Goal: Task Accomplishment & Management: Complete application form

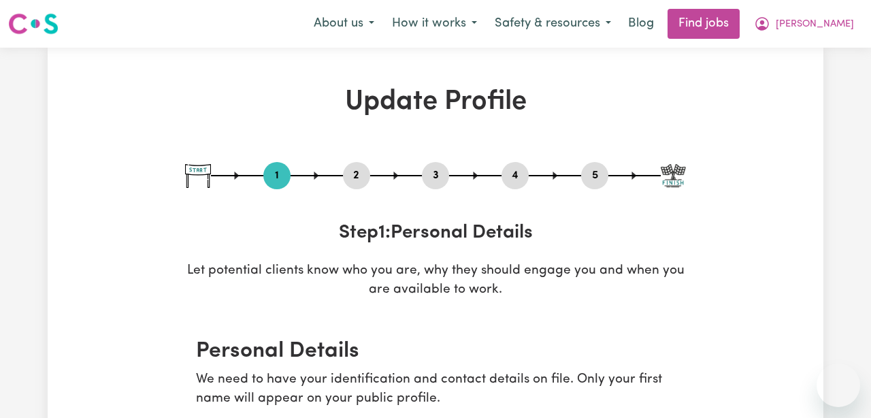
select select "[DEMOGRAPHIC_DATA]"
select select "[DEMOGRAPHIC_DATA] Citizen"
select select "Studying a healthcare related degree or qualification"
select select "55"
select select "65"
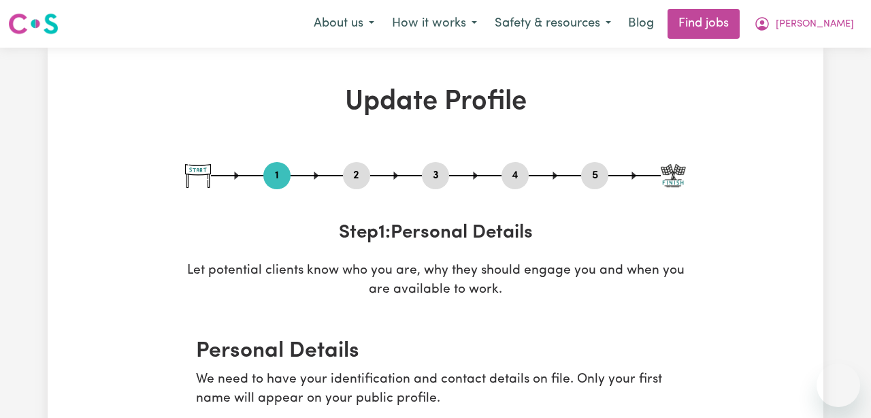
select select "65"
click at [849, 18] on span "[PERSON_NAME]" at bounding box center [815, 24] width 78 height 15
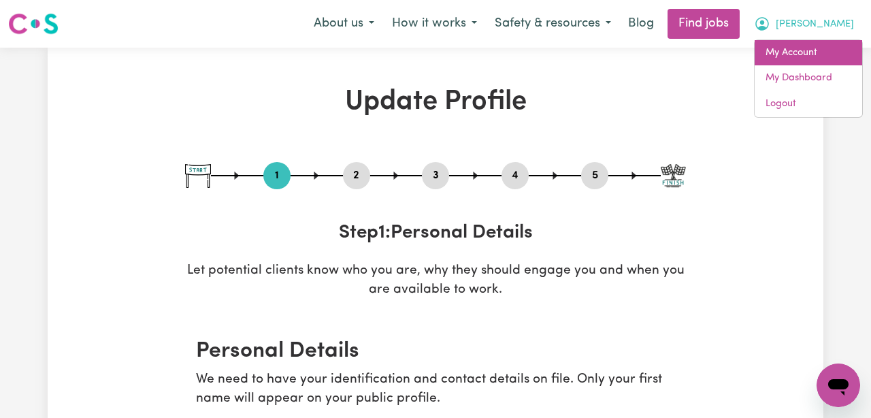
click at [821, 50] on link "My Account" at bounding box center [809, 53] width 108 height 26
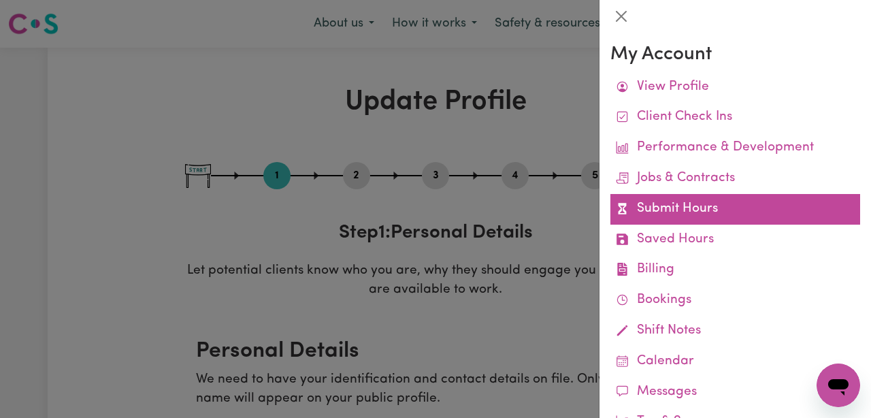
click at [700, 206] on link "Submit Hours" at bounding box center [736, 209] width 250 height 31
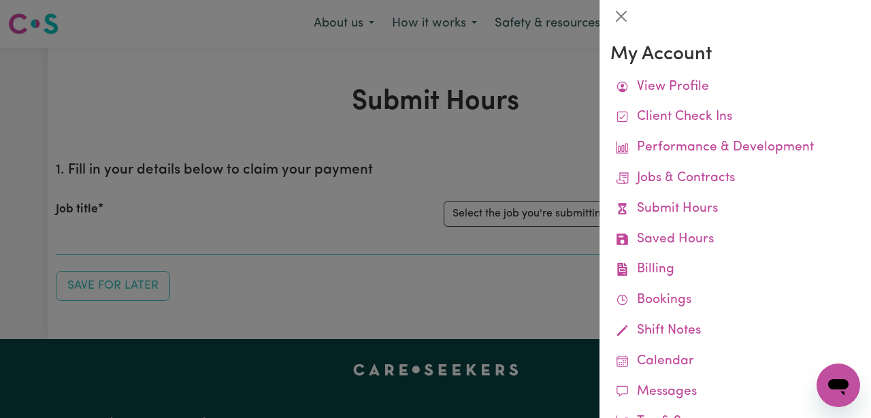
click at [511, 270] on div at bounding box center [435, 209] width 871 height 418
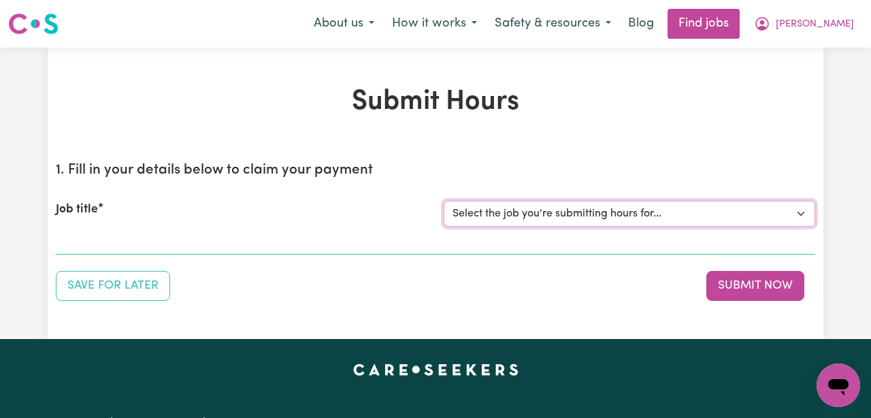
click at [643, 214] on select "Select the job you're submitting hours for... [[PERSON_NAME]] ([DATE]) Support …" at bounding box center [630, 214] width 372 height 26
select select "13925"
click at [444, 201] on select "Select the job you're submitting hours for... [[PERSON_NAME]] ([DATE]) Support …" at bounding box center [630, 214] width 372 height 26
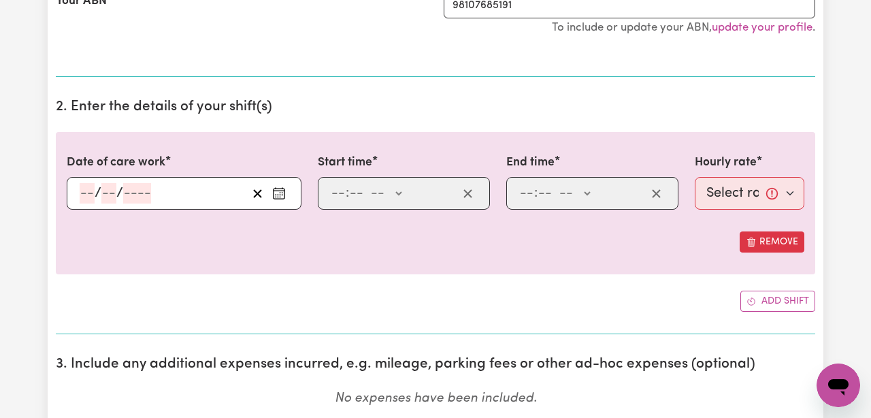
scroll to position [320, 0]
click at [279, 196] on icon "Enter the date of care work" at bounding box center [279, 194] width 14 height 14
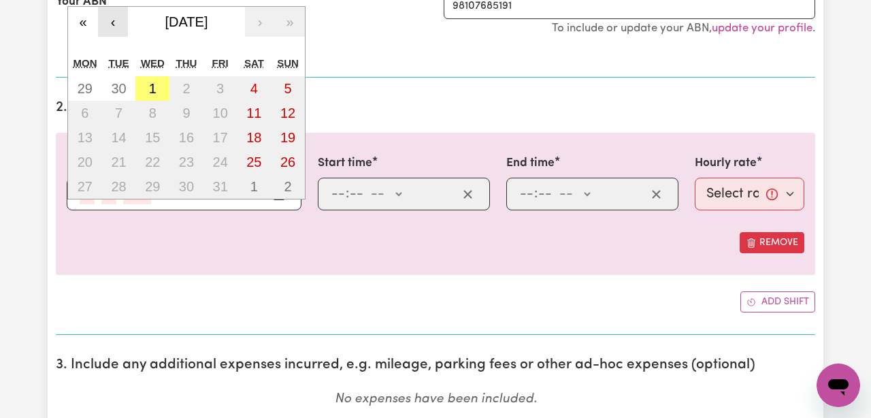
click at [110, 25] on button "‹" at bounding box center [113, 22] width 30 height 30
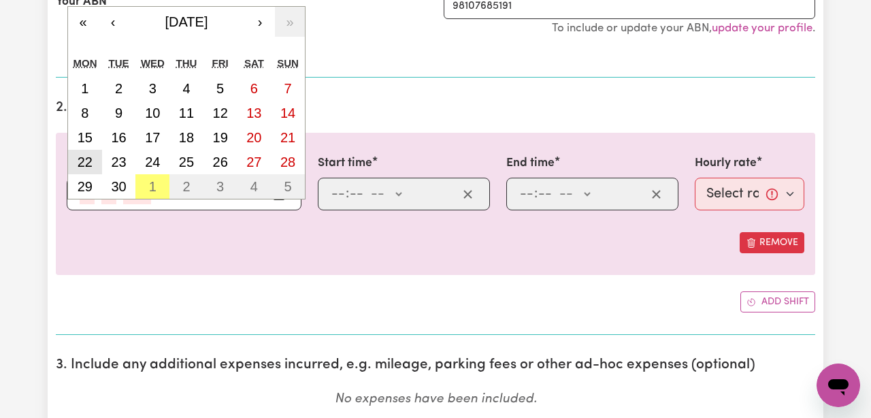
click at [84, 159] on abbr "22" at bounding box center [85, 162] width 15 height 15
type input "[DATE]"
type input "22"
type input "9"
type input "2025"
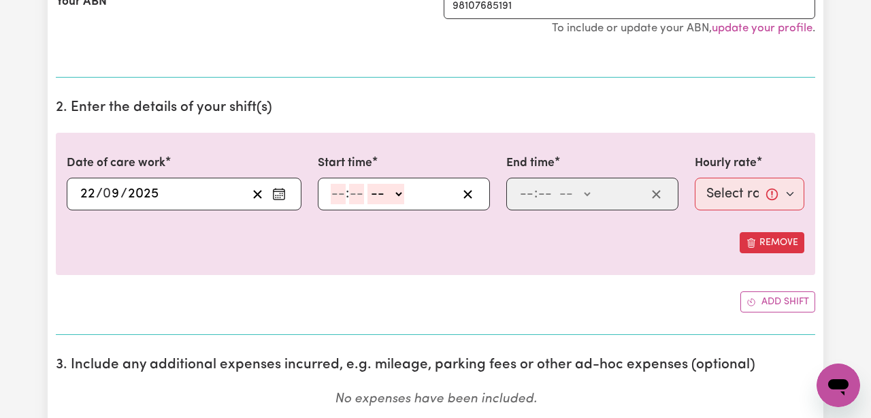
click at [332, 196] on input "number" at bounding box center [338, 194] width 15 height 20
type input "8"
type input "00"
click at [389, 198] on select "-- AM PM" at bounding box center [384, 194] width 37 height 20
select select "am"
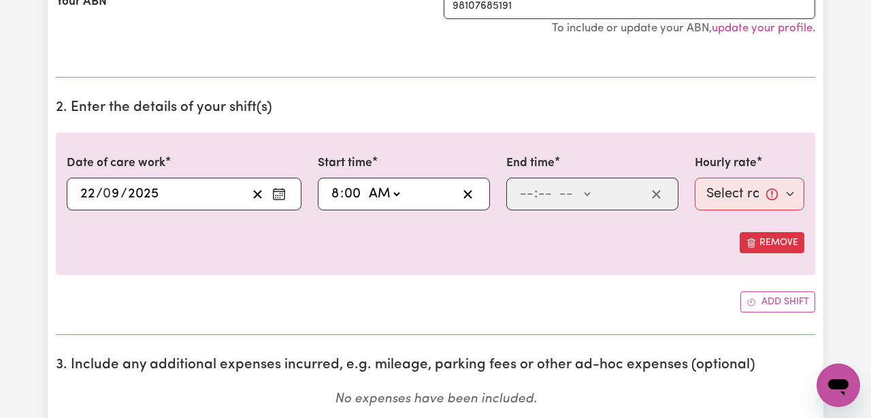
click at [366, 184] on select "-- AM PM" at bounding box center [384, 194] width 37 height 20
type input "08:00"
type input "0"
click at [527, 196] on input "number" at bounding box center [526, 194] width 15 height 20
type input "12"
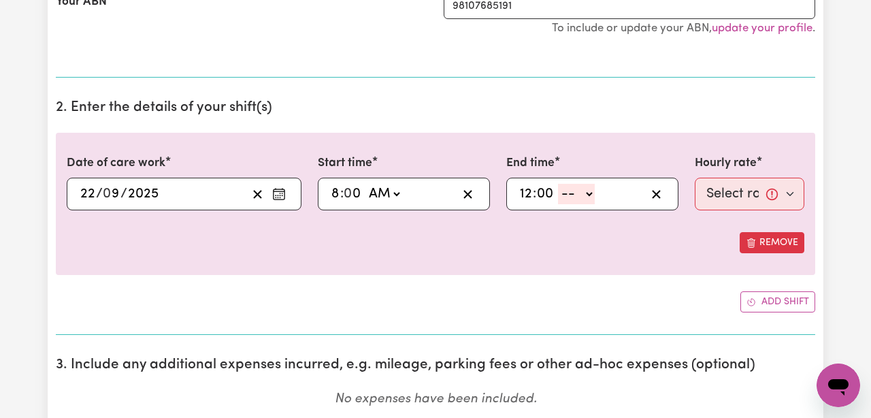
type input "00"
click at [580, 195] on select "-- AM PM" at bounding box center [576, 194] width 37 height 20
select select "pm"
click at [559, 184] on select "-- AM PM" at bounding box center [576, 194] width 37 height 20
type input "12:00"
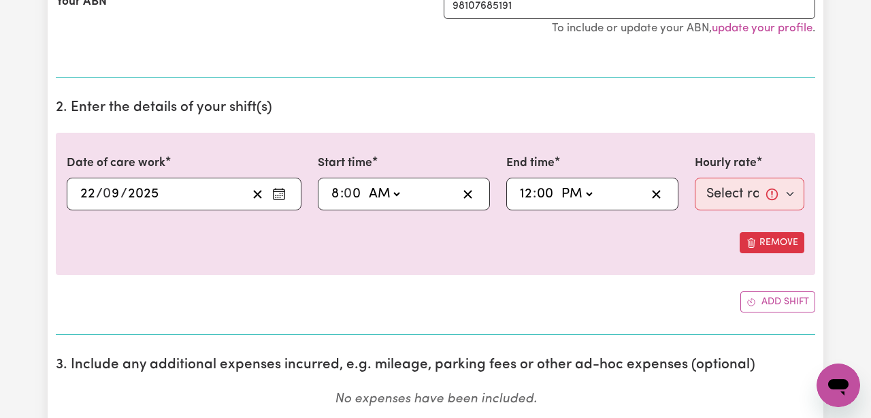
type input "0"
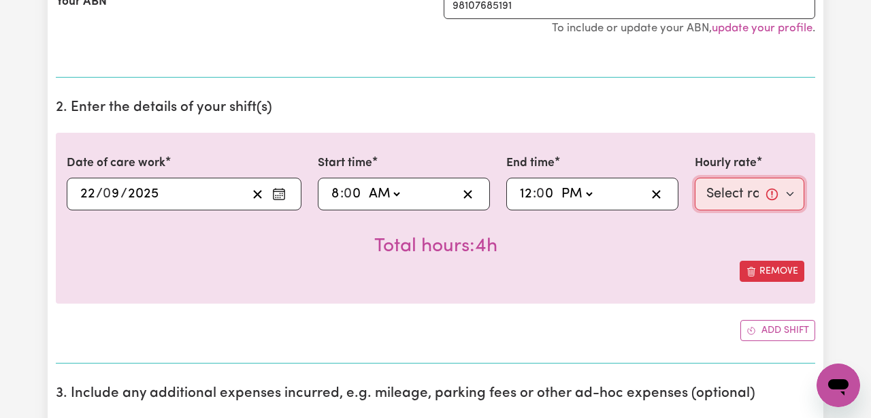
click at [720, 199] on select "Select rate... $61.07 (Weekday)" at bounding box center [750, 194] width 110 height 33
select select "61.07-Weekday"
click at [695, 178] on select "Select rate... $61.07 (Weekday)" at bounding box center [750, 194] width 110 height 33
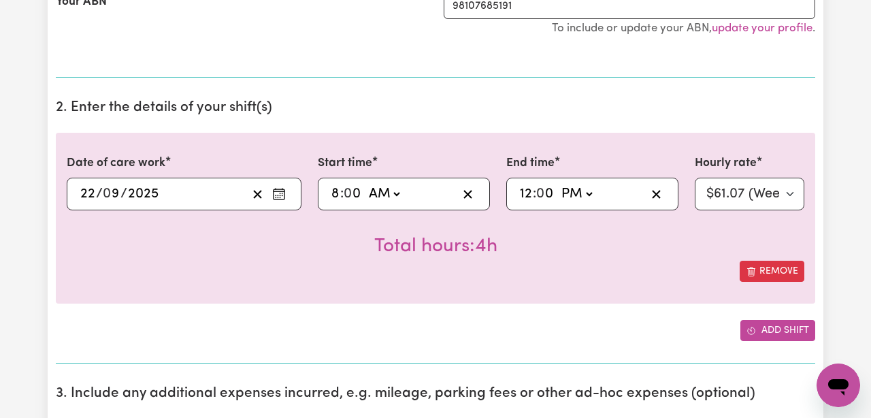
click at [757, 325] on button "Add shift" at bounding box center [778, 330] width 75 height 21
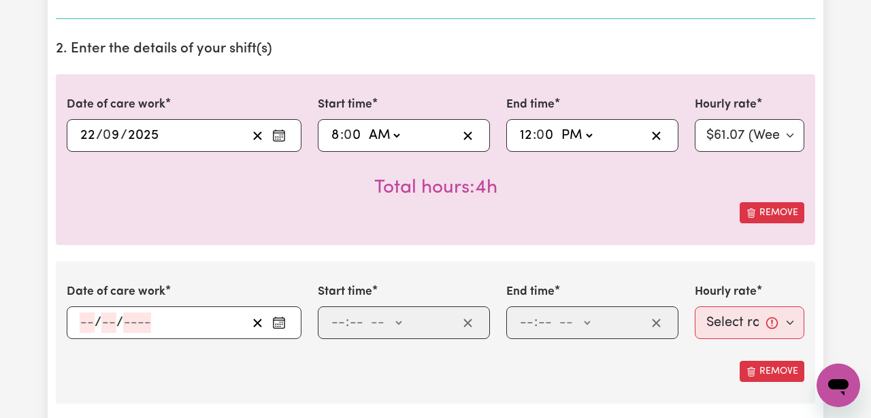
scroll to position [377, 0]
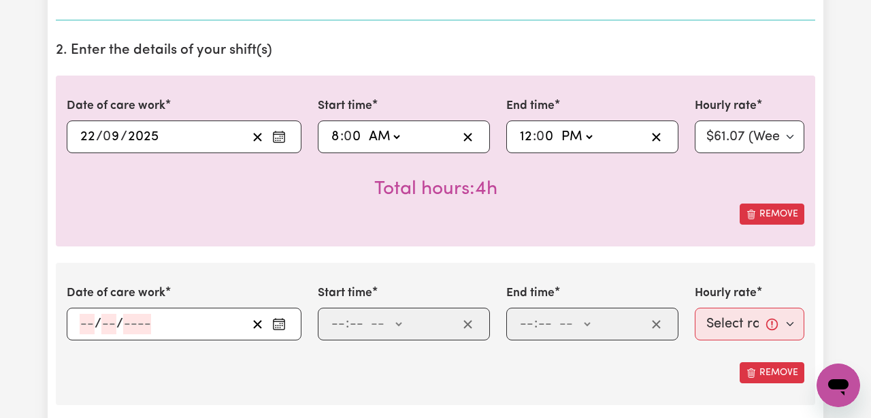
click at [280, 329] on icon "Enter the date of care work" at bounding box center [279, 324] width 14 height 14
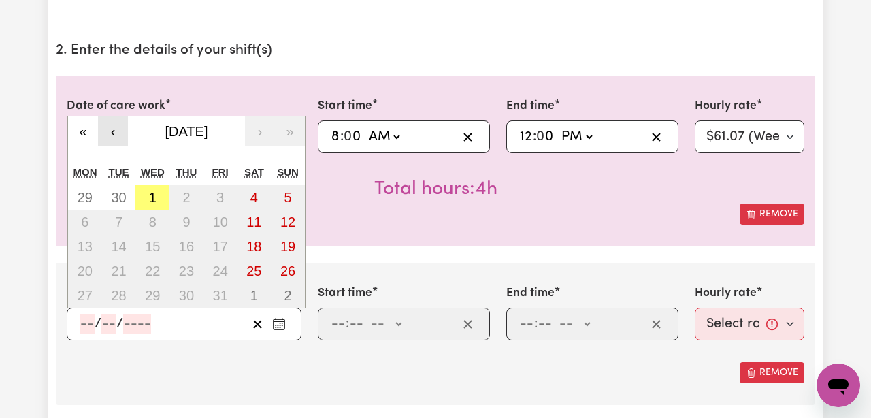
click at [116, 136] on button "‹" at bounding box center [113, 131] width 30 height 30
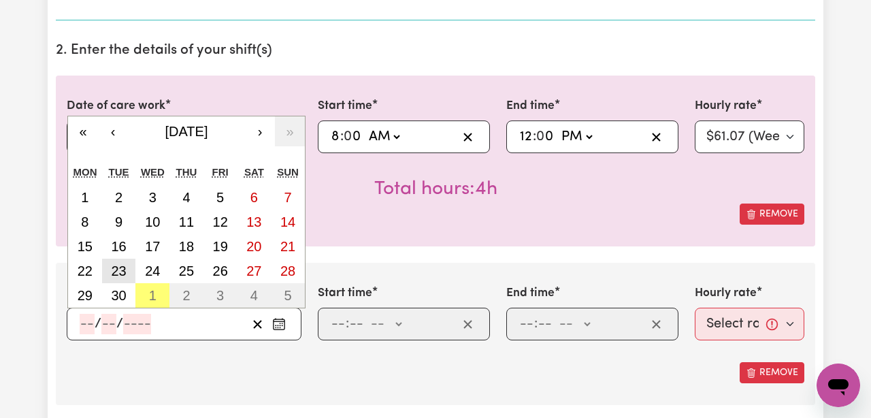
click at [118, 270] on abbr "23" at bounding box center [118, 270] width 15 height 15
type input "[DATE]"
type input "23"
type input "9"
type input "2025"
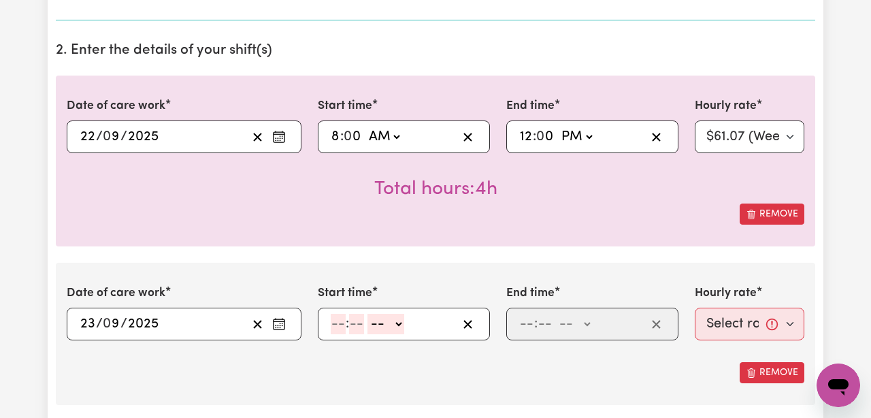
click at [333, 329] on input "number" at bounding box center [338, 324] width 15 height 20
type input "8"
type input "00"
click at [377, 329] on select "-- AM PM" at bounding box center [384, 324] width 37 height 20
select select "am"
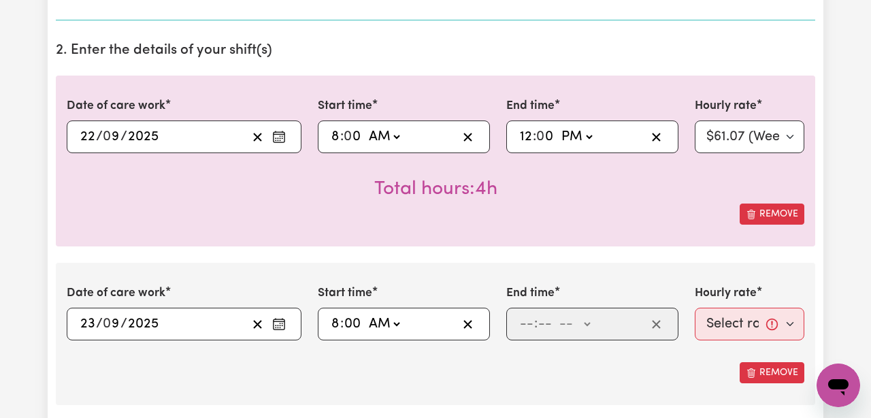
click at [366, 314] on select "-- AM PM" at bounding box center [384, 324] width 37 height 20
type input "08:00"
type input "0"
click at [526, 323] on input "number" at bounding box center [526, 324] width 15 height 20
type input "12"
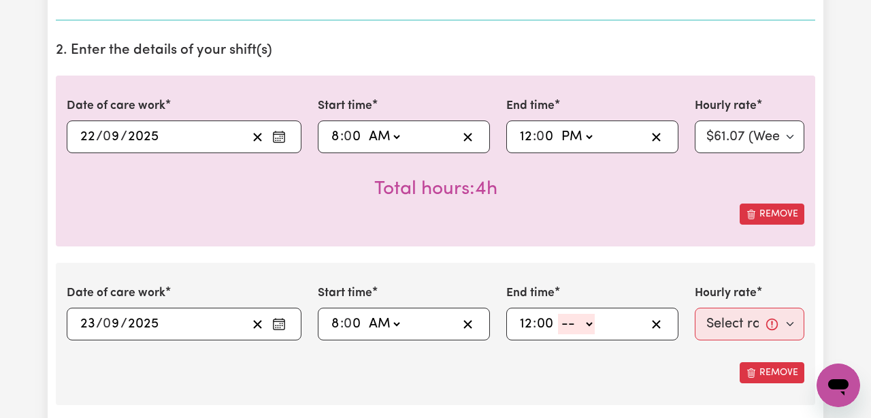
type input "00"
click at [574, 321] on select "-- AM PM" at bounding box center [576, 324] width 37 height 20
select select "pm"
click at [559, 314] on select "-- AM PM" at bounding box center [576, 324] width 37 height 20
type input "12:00"
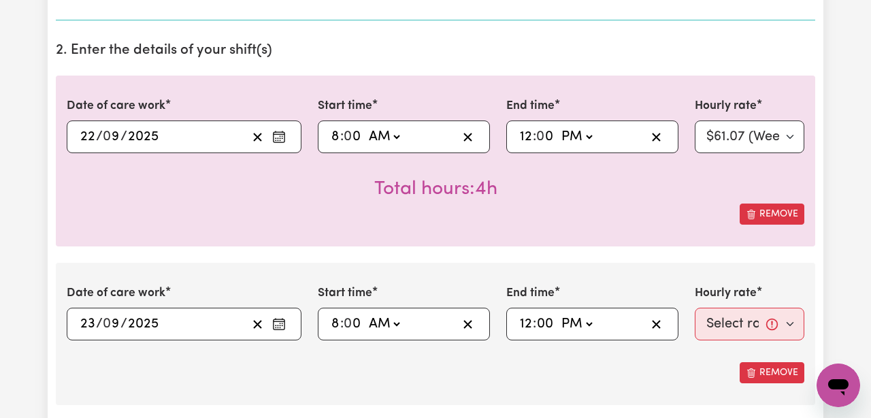
type input "0"
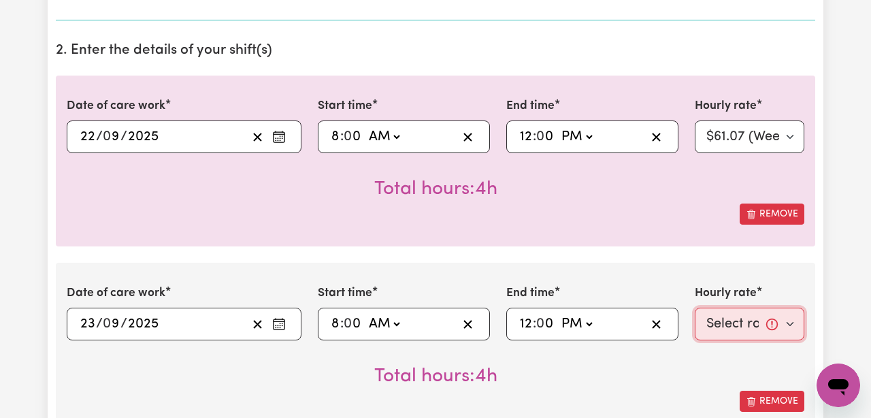
click at [715, 329] on select "Select rate... $61.07 (Weekday)" at bounding box center [750, 324] width 110 height 33
select select "61.07-Weekday"
click at [695, 308] on select "Select rate... $61.07 (Weekday)" at bounding box center [750, 324] width 110 height 33
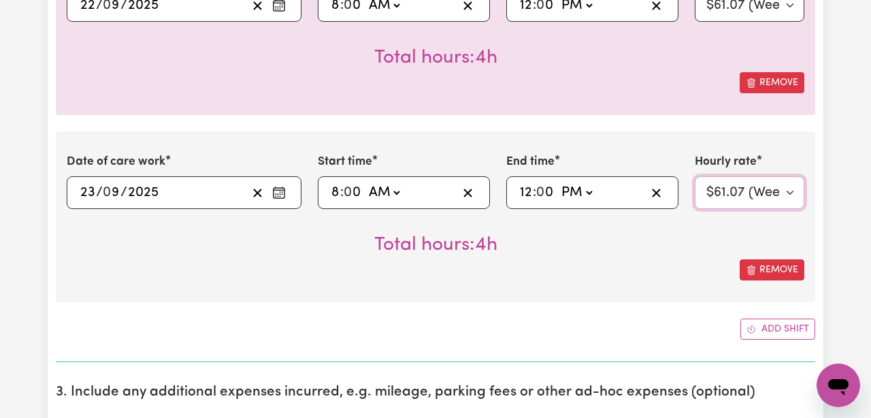
scroll to position [508, 0]
click at [762, 330] on button "Add shift" at bounding box center [778, 329] width 75 height 21
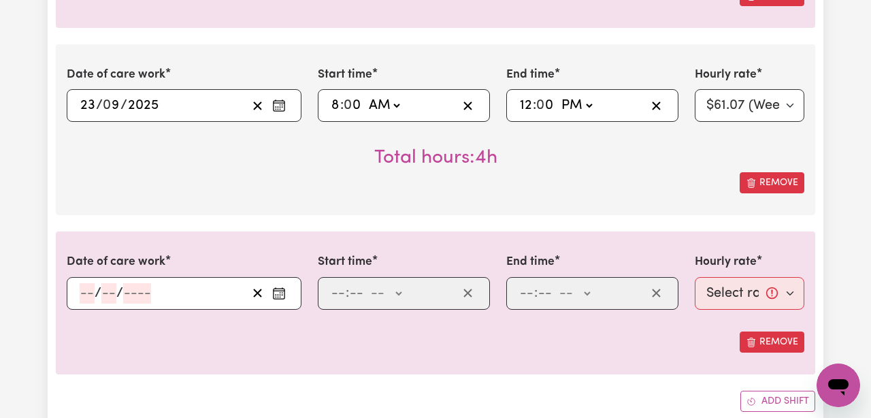
scroll to position [595, 0]
click at [89, 292] on input "number" at bounding box center [87, 294] width 15 height 20
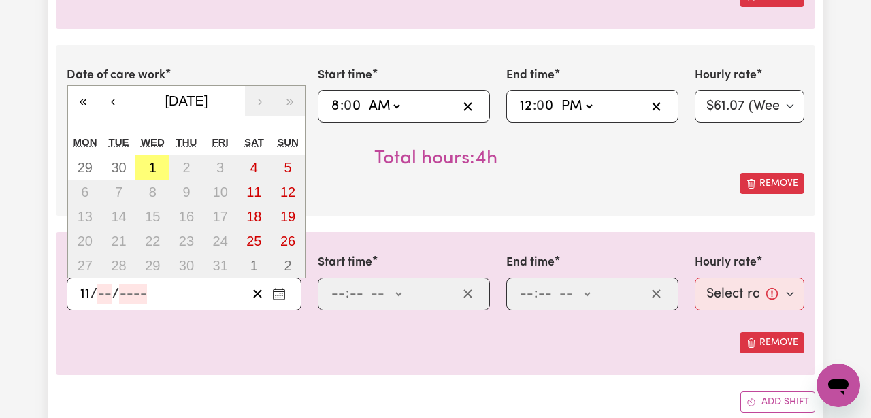
type input "11"
click at [113, 104] on button "‹" at bounding box center [113, 101] width 30 height 30
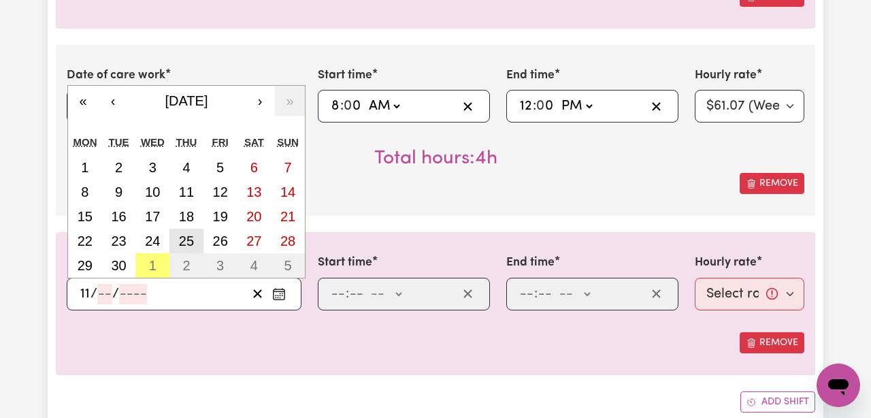
click at [194, 246] on button "25" at bounding box center [187, 241] width 34 height 25
type input "[DATE]"
type input "25"
type input "9"
type input "2025"
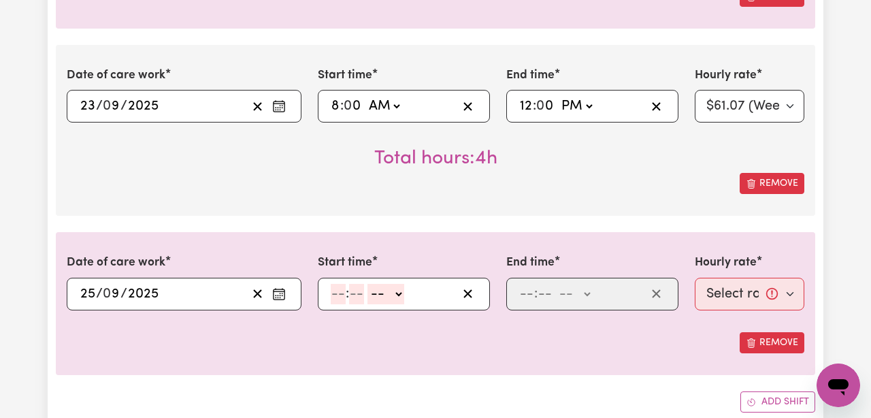
click at [336, 297] on input "number" at bounding box center [338, 294] width 15 height 20
type input "11"
type input "30"
click at [387, 293] on select "-- AM PM" at bounding box center [384, 294] width 37 height 20
select select "am"
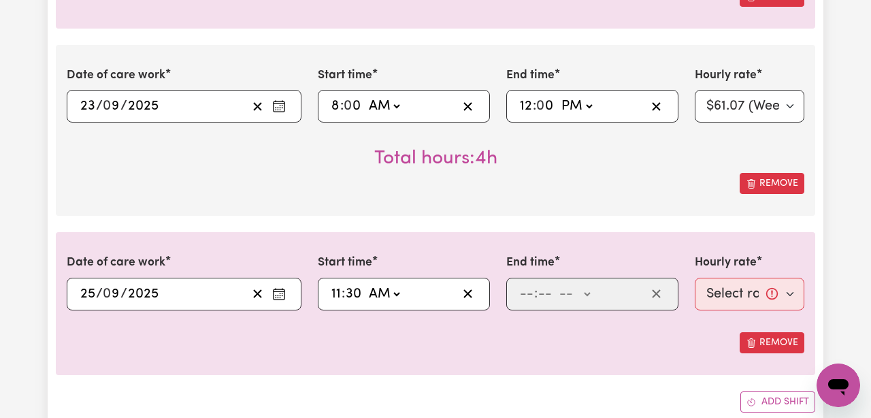
click at [366, 284] on select "-- AM PM" at bounding box center [384, 294] width 37 height 20
type input "11:30"
click at [530, 296] on input "number" at bounding box center [526, 294] width 15 height 20
type input "3"
type input "30"
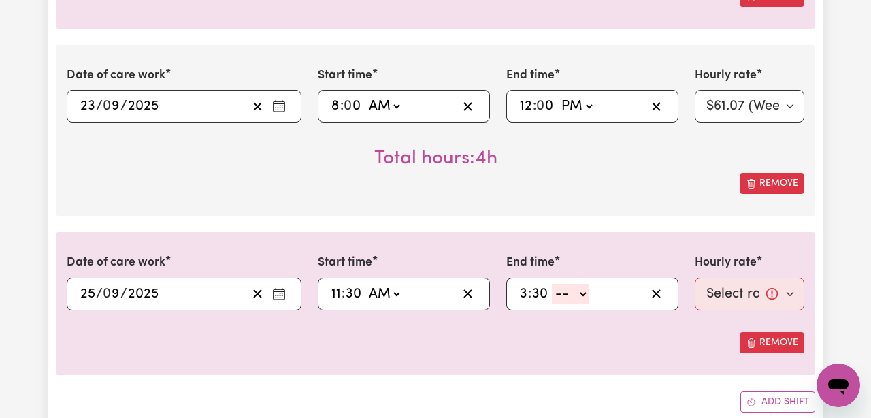
click at [579, 293] on select "-- AM PM" at bounding box center [570, 294] width 37 height 20
select select "pm"
click at [552, 284] on select "-- AM PM" at bounding box center [570, 294] width 37 height 20
type input "15:30"
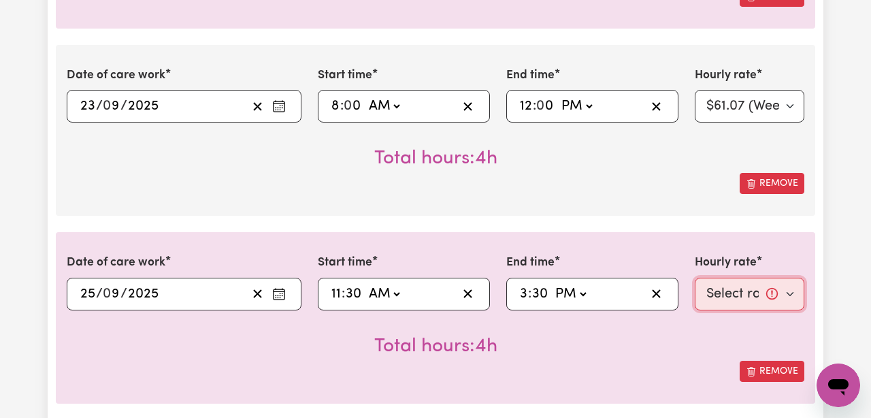
click at [728, 295] on select "Select rate... $61.07 (Weekday)" at bounding box center [750, 294] width 110 height 33
select select "61.07-Weekday"
click at [695, 278] on select "Select rate... $61.07 (Weekday)" at bounding box center [750, 294] width 110 height 33
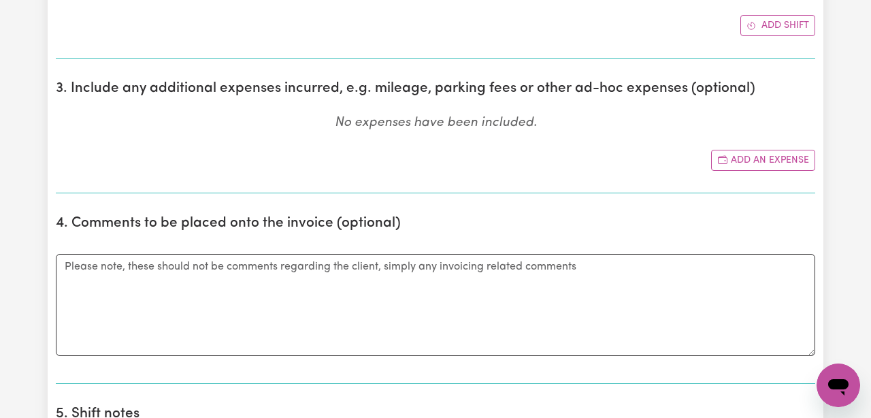
scroll to position [1093, 0]
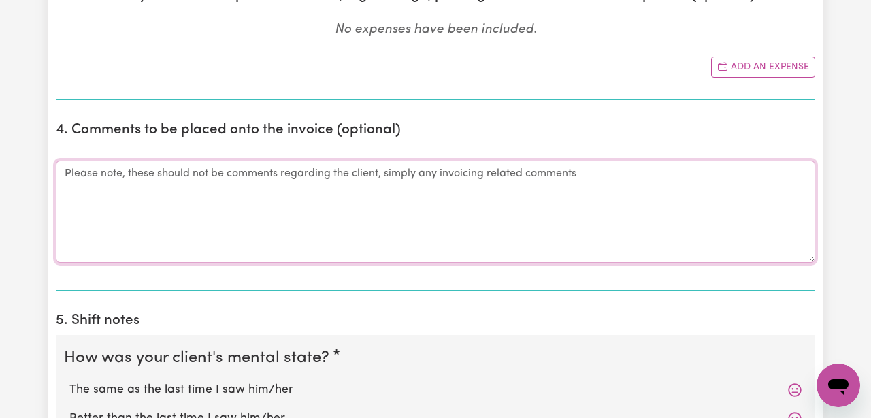
click at [330, 187] on textarea "Comments" at bounding box center [436, 212] width 760 height 102
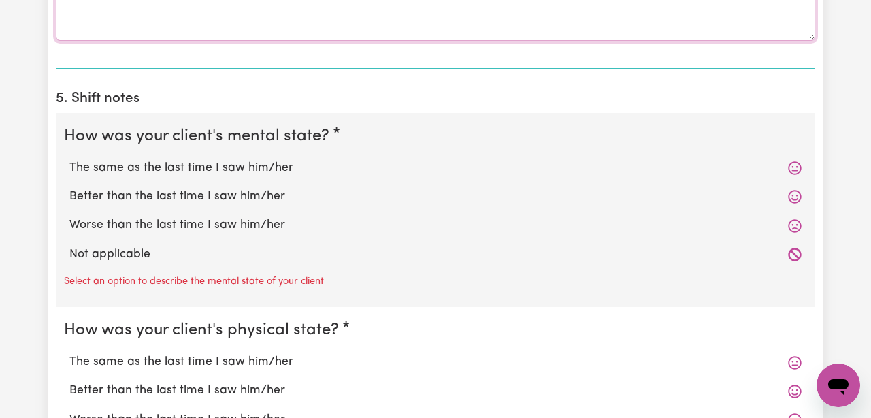
scroll to position [1317, 0]
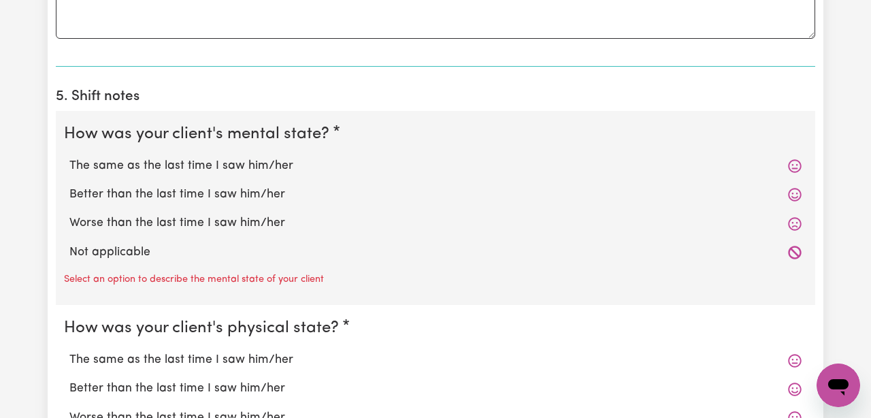
click at [790, 224] on icon at bounding box center [795, 224] width 14 height 14
click at [792, 224] on icon at bounding box center [795, 224] width 14 height 14
click at [164, 219] on label "Worse than the last time I saw him/her" at bounding box center [435, 223] width 733 height 18
click at [69, 214] on input "Worse than the last time I saw him/her" at bounding box center [69, 214] width 1 height 1
radio input "true"
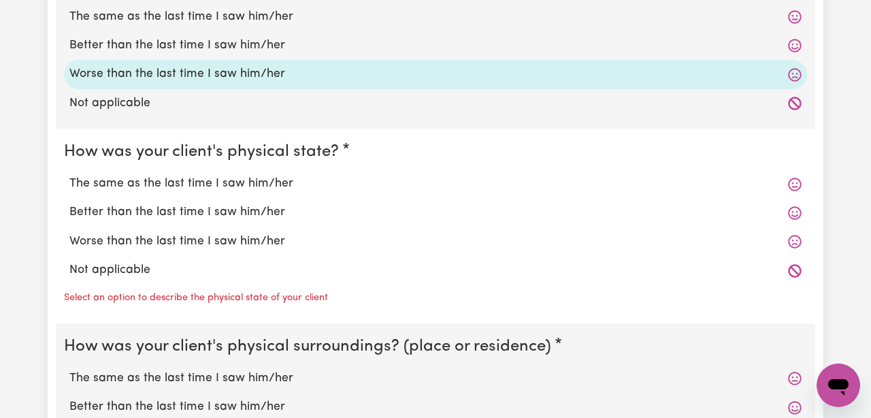
scroll to position [1466, 0]
click at [176, 188] on label "The same as the last time I saw him/her" at bounding box center [435, 185] width 733 height 18
click at [69, 176] on input "The same as the last time I saw him/her" at bounding box center [69, 175] width 1 height 1
radio input "true"
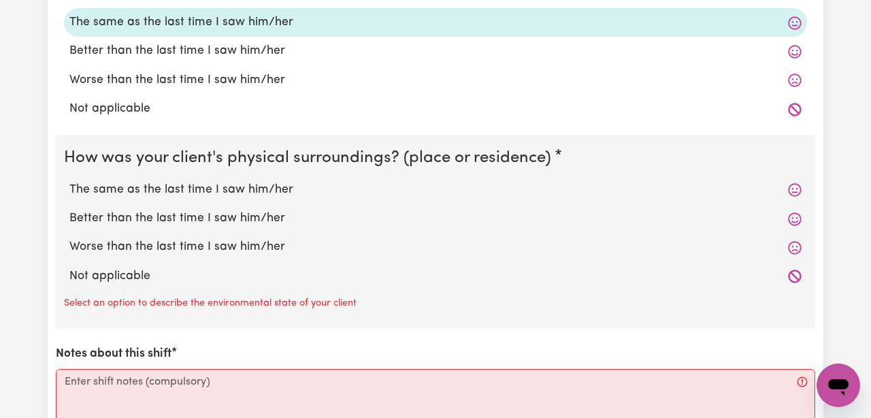
click at [176, 188] on label "The same as the last time I saw him/her" at bounding box center [435, 190] width 733 height 18
click at [69, 181] on input "The same as the last time I saw him/her" at bounding box center [69, 180] width 1 height 1
radio input "true"
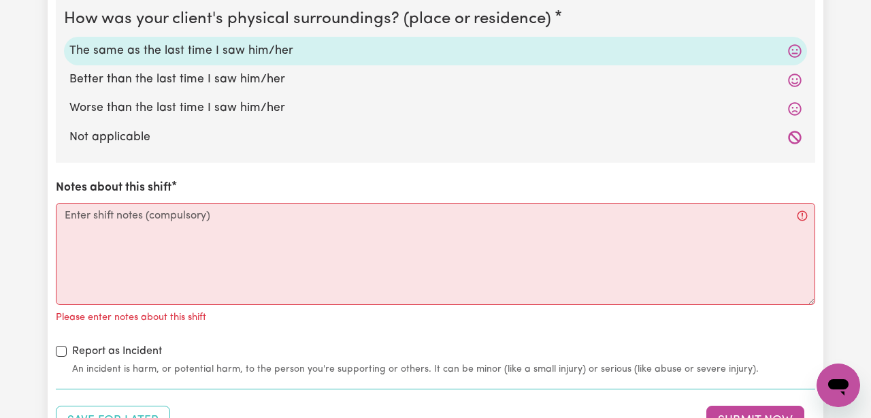
scroll to position [1768, 0]
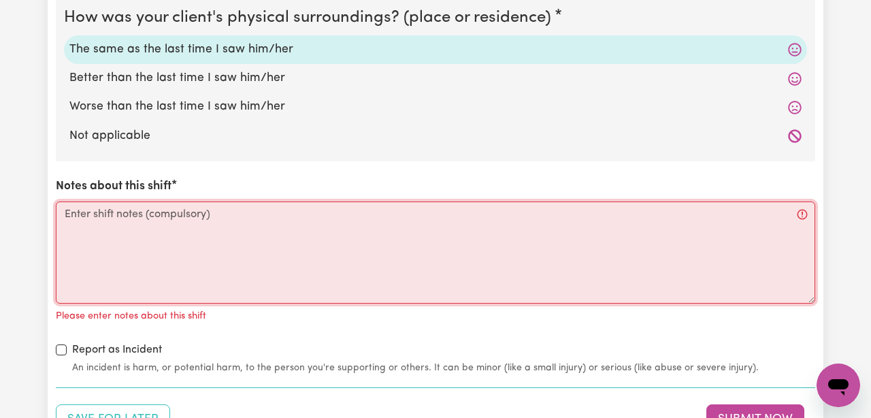
click at [163, 210] on textarea "Notes about this shift" at bounding box center [436, 253] width 760 height 102
paste textarea "[PERSON_NAME] – Weekly Notes [DATE]: [PERSON_NAME] was very unsettled throughou…"
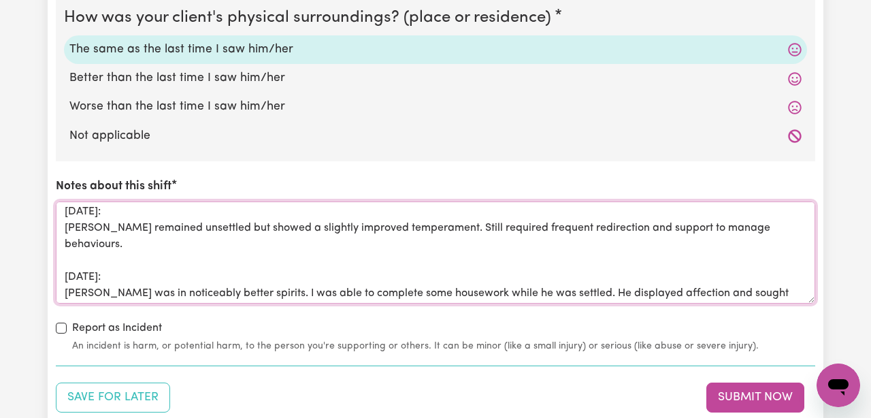
scroll to position [103, 0]
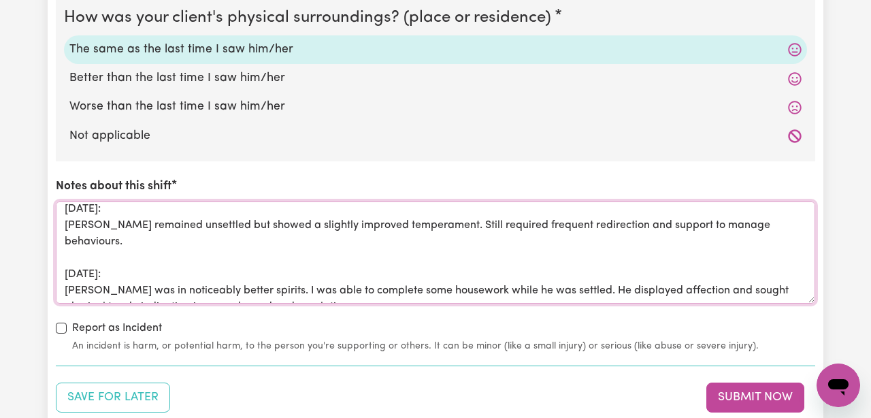
type textarea "[PERSON_NAME] – Weekly Notes [DATE]: [PERSON_NAME] was very unsettled throughou…"
click at [65, 329] on input "Report as Incident" at bounding box center [61, 328] width 11 height 11
checkbox input "true"
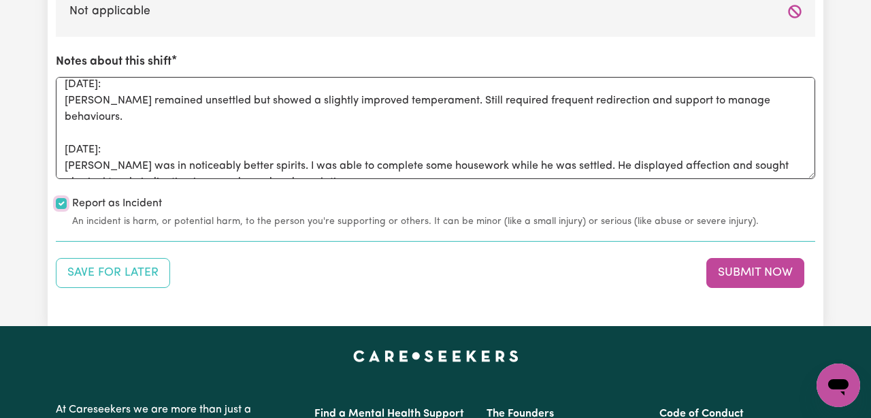
scroll to position [1891, 0]
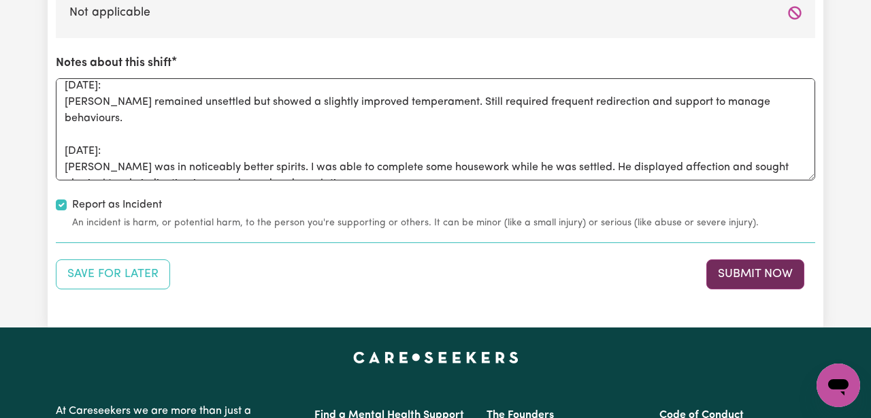
click at [769, 276] on button "Submit Now" at bounding box center [756, 274] width 98 height 30
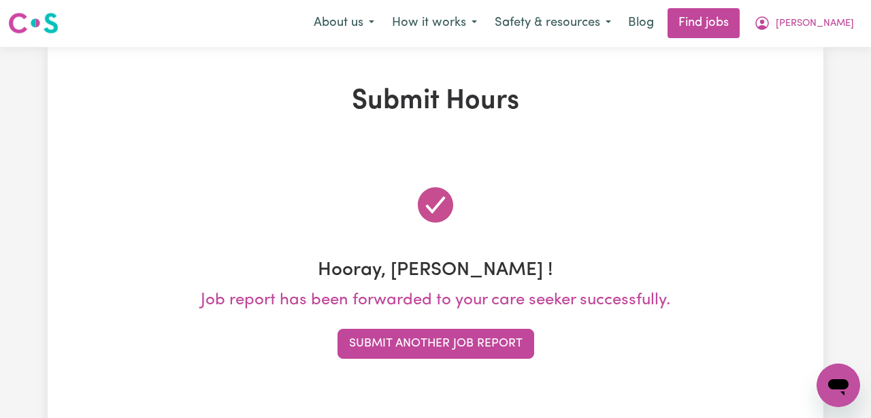
scroll to position [0, 0]
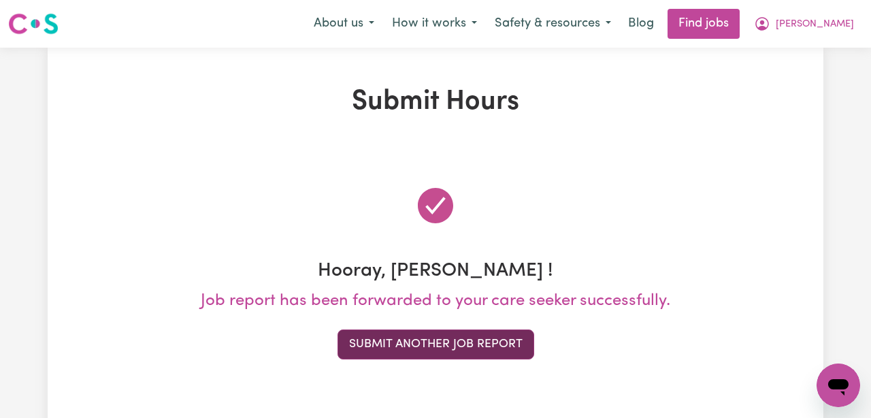
click at [496, 353] on button "Submit Another Job Report" at bounding box center [436, 345] width 197 height 30
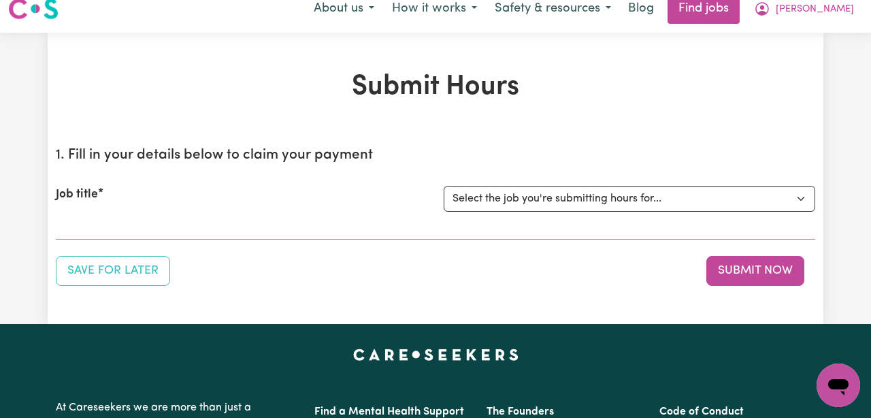
scroll to position [16, 0]
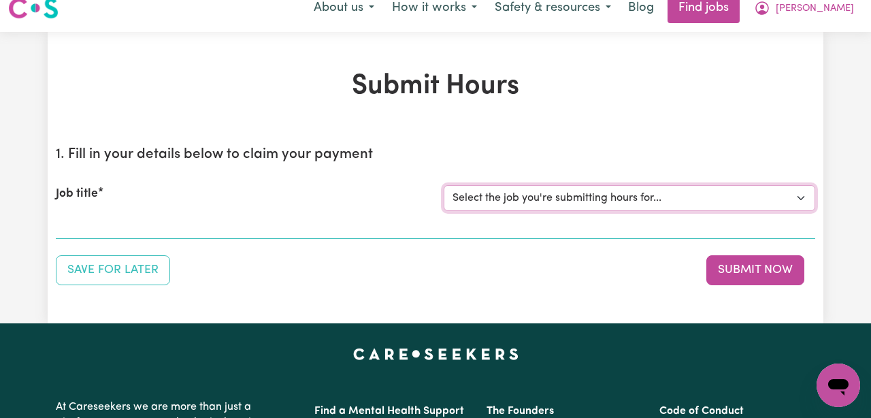
click at [550, 199] on select "Select the job you're submitting hours for... [[PERSON_NAME]] ([DATE]) Support …" at bounding box center [630, 198] width 372 height 26
select select "14848"
click at [444, 185] on select "Select the job you're submitting hours for... [[PERSON_NAME]] ([DATE]) Support …" at bounding box center [630, 198] width 372 height 26
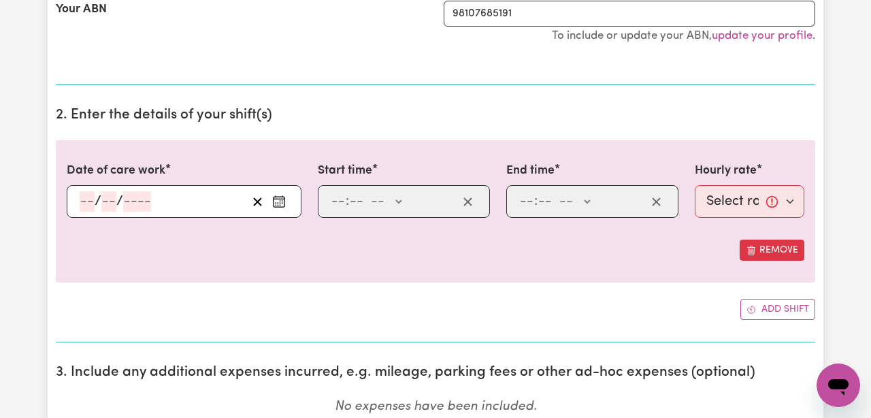
scroll to position [312, 0]
click at [281, 204] on icon "Enter the date of care work" at bounding box center [279, 202] width 14 height 14
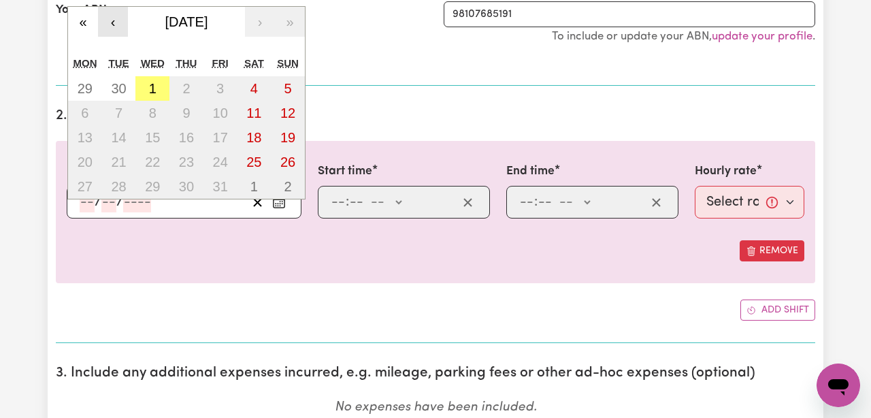
click at [108, 25] on button "‹" at bounding box center [113, 22] width 30 height 30
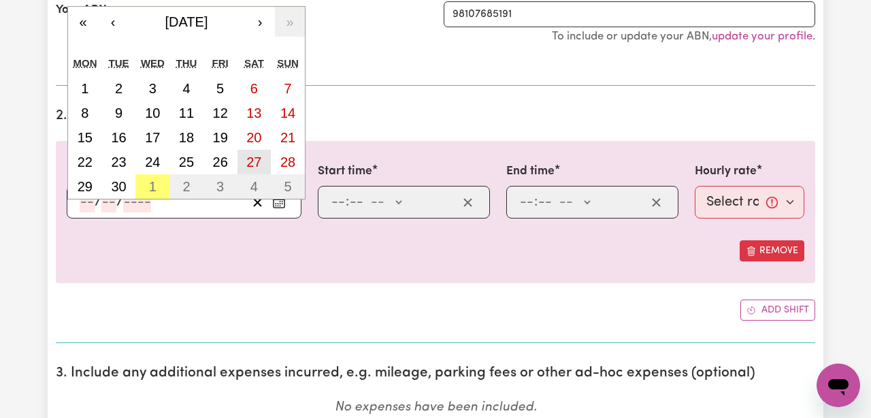
click at [251, 161] on abbr "27" at bounding box center [253, 162] width 15 height 15
type input "[DATE]"
type input "27"
type input "9"
type input "2025"
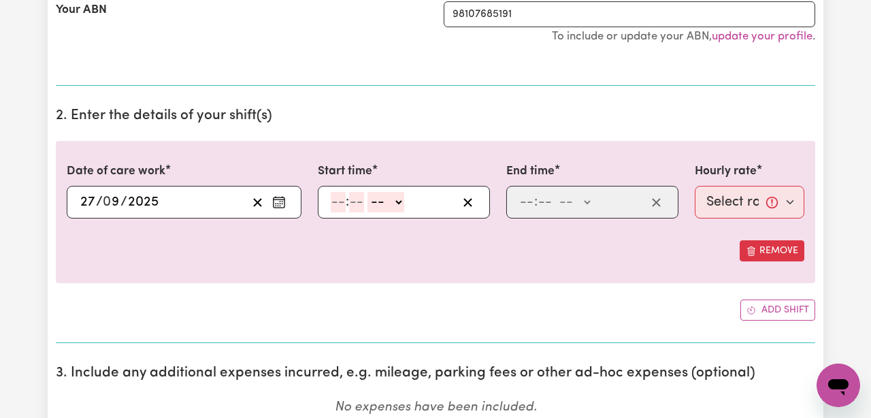
click at [339, 206] on input "number" at bounding box center [338, 202] width 15 height 20
type input "9"
type input "00"
click at [389, 204] on select "-- AM PM" at bounding box center [384, 202] width 37 height 20
select select "am"
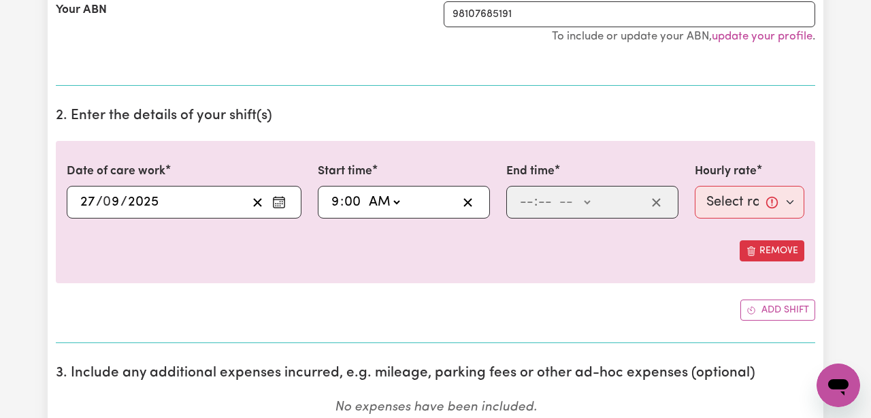
click at [366, 192] on select "-- AM PM" at bounding box center [384, 202] width 37 height 20
type input "09:00"
type input "0"
click at [524, 204] on input "number" at bounding box center [526, 202] width 15 height 20
type input "1"
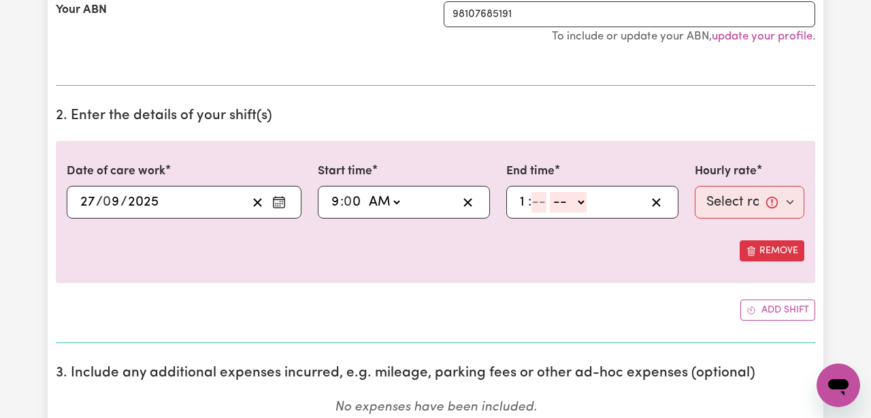
click at [539, 204] on input "number" at bounding box center [539, 202] width 15 height 20
type input "00"
click at [561, 204] on select "-- AM PM" at bounding box center [572, 202] width 37 height 20
select select "pm"
click at [554, 192] on select "-- AM PM" at bounding box center [572, 202] width 37 height 20
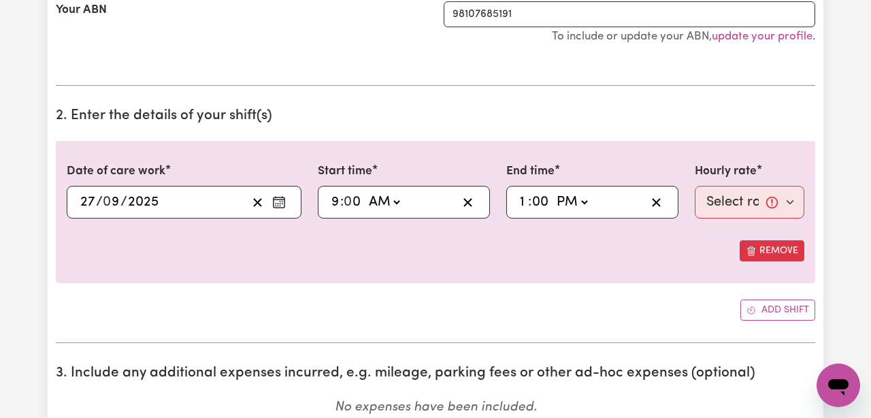
type input "13:00"
type input "0"
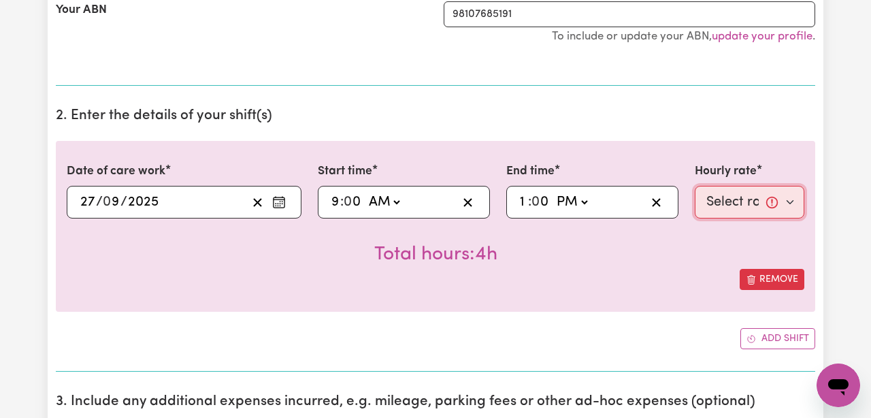
click at [714, 210] on select "Select rate... $85.94 ([DATE])" at bounding box center [750, 202] width 110 height 33
select select "85.94-[DATE]"
click at [695, 186] on select "Select rate... $85.94 ([DATE])" at bounding box center [750, 202] width 110 height 33
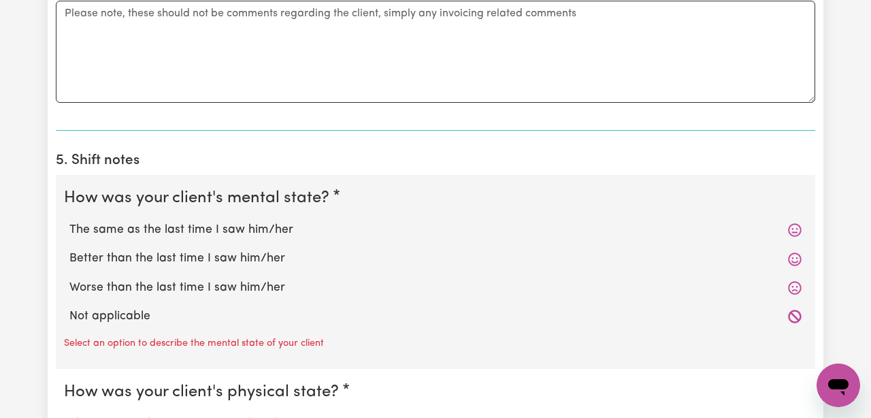
scroll to position [878, 0]
click at [798, 259] on icon at bounding box center [795, 260] width 14 height 14
click at [229, 257] on label "Better than the last time I saw him/her" at bounding box center [435, 260] width 733 height 18
click at [69, 251] on input "Better than the last time I saw him/her" at bounding box center [69, 250] width 1 height 1
radio input "true"
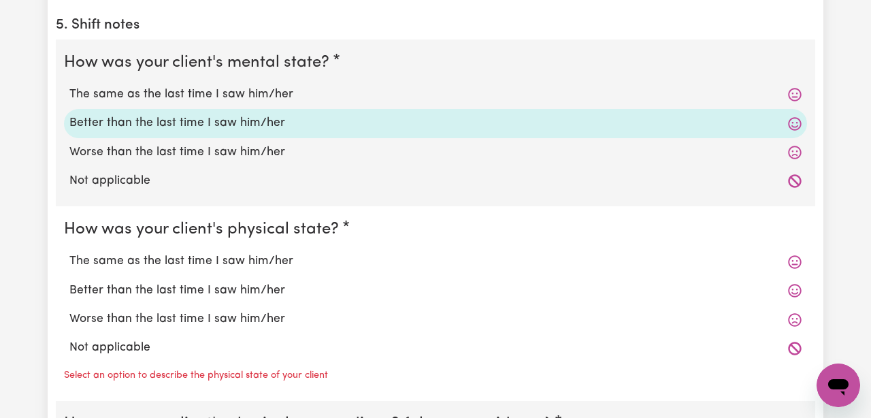
scroll to position [1012, 0]
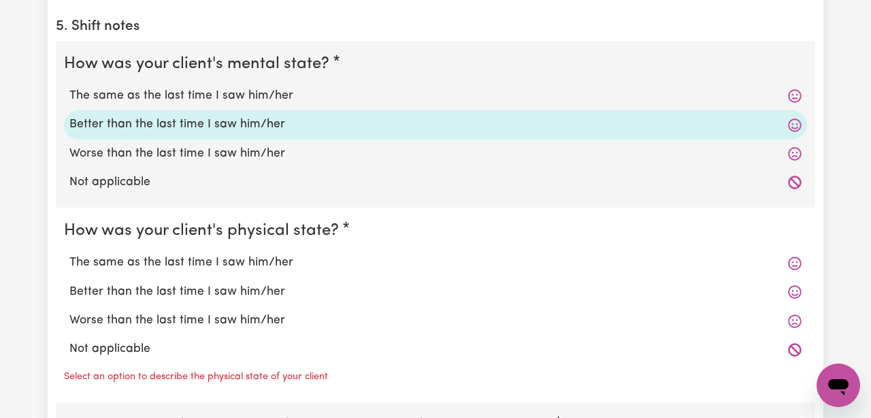
click at [260, 260] on label "The same as the last time I saw him/her" at bounding box center [435, 263] width 733 height 18
click at [69, 254] on input "The same as the last time I saw him/her" at bounding box center [69, 253] width 1 height 1
radio input "true"
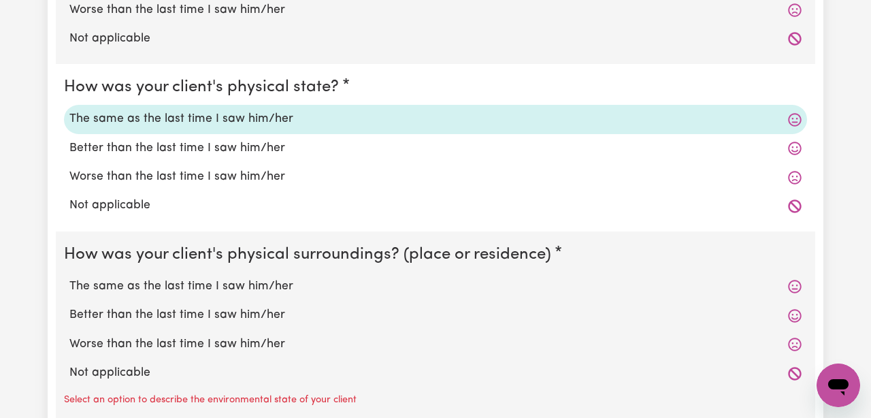
scroll to position [1159, 0]
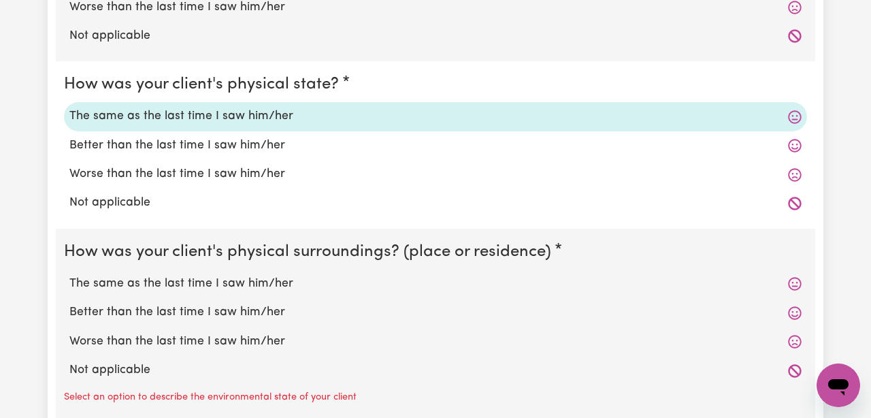
click at [256, 280] on label "The same as the last time I saw him/her" at bounding box center [435, 284] width 733 height 18
click at [69, 275] on input "The same as the last time I saw him/her" at bounding box center [69, 274] width 1 height 1
radio input "true"
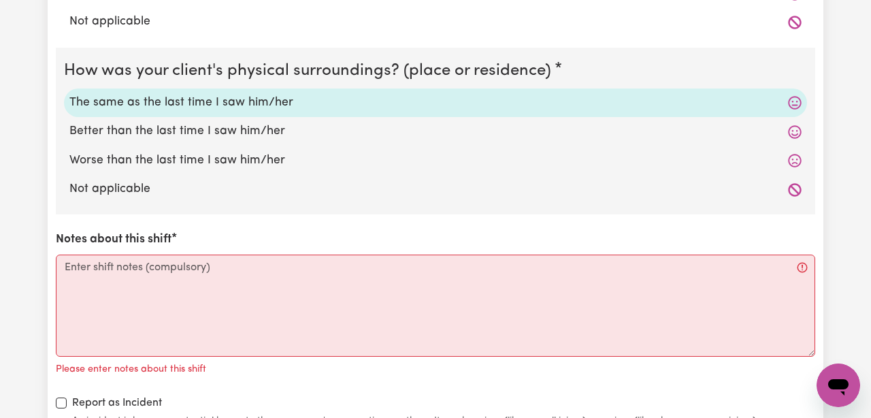
scroll to position [1345, 0]
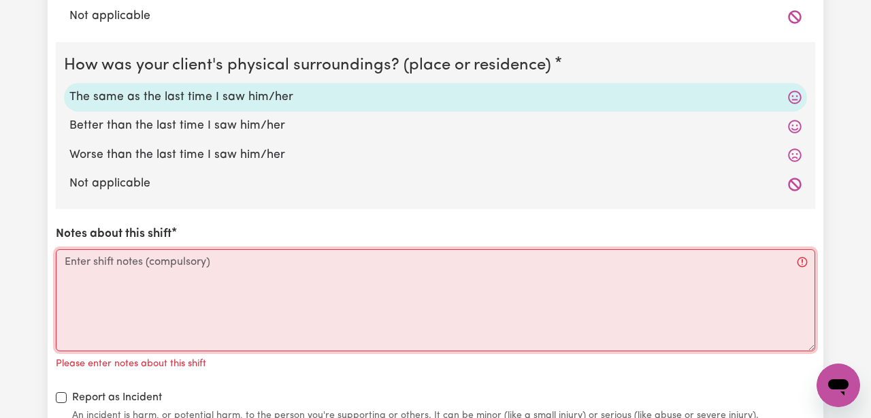
click at [281, 272] on textarea "Notes about this shift" at bounding box center [436, 300] width 760 height 102
paste textarea "[DATE]: [PERSON_NAME] was much happier and more relaxed. We spent most of the d…"
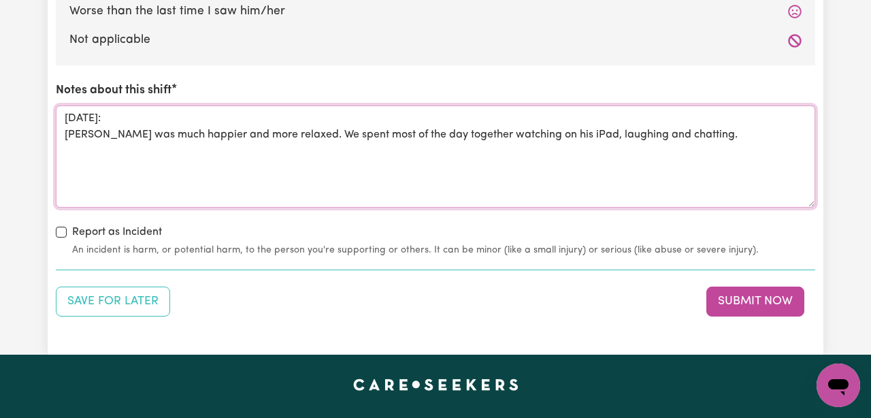
scroll to position [1488, 0]
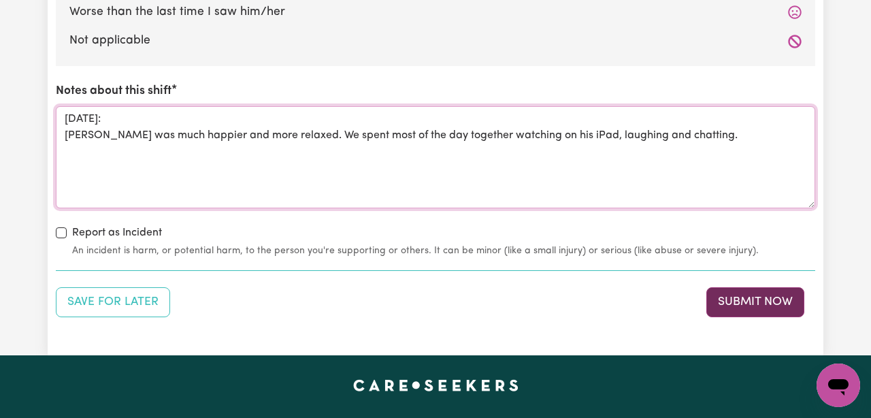
type textarea "[DATE]: [PERSON_NAME] was much happier and more relaxed. We spent most of the d…"
click at [775, 308] on button "Submit Now" at bounding box center [756, 302] width 98 height 30
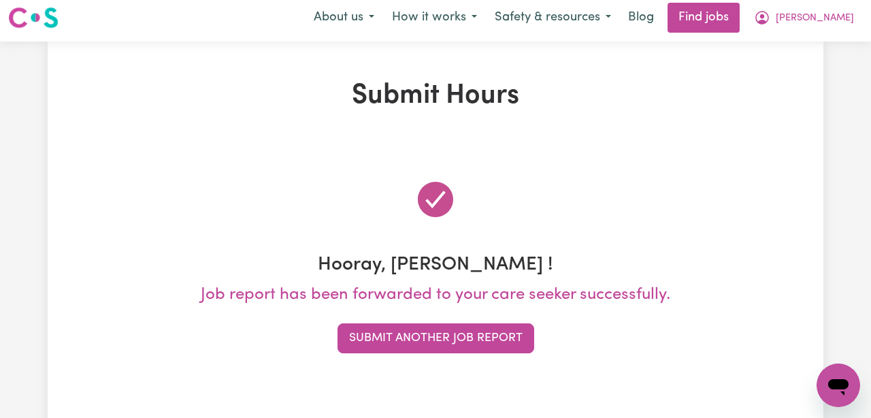
scroll to position [0, 0]
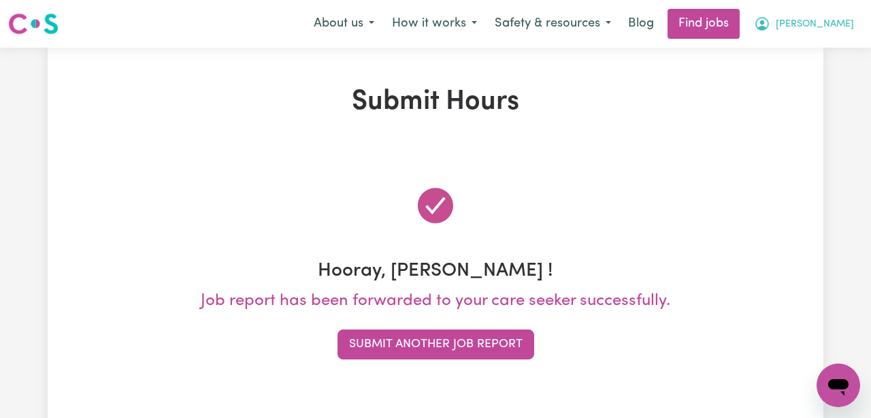
click at [820, 14] on button "[PERSON_NAME]" at bounding box center [805, 24] width 118 height 29
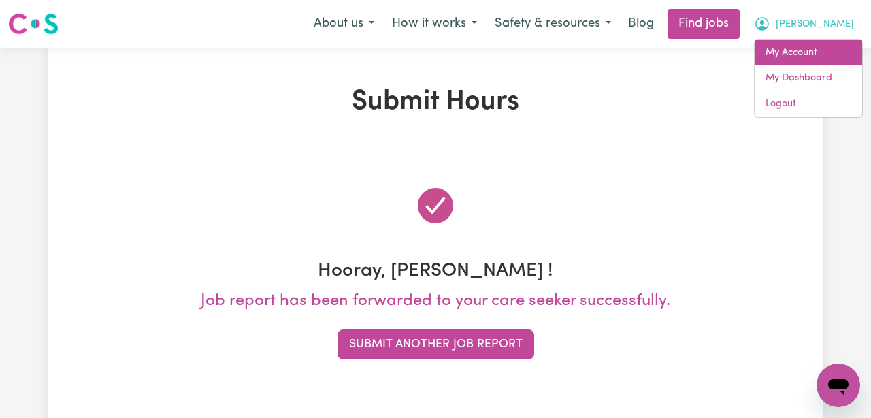
click at [802, 54] on link "My Account" at bounding box center [809, 53] width 108 height 26
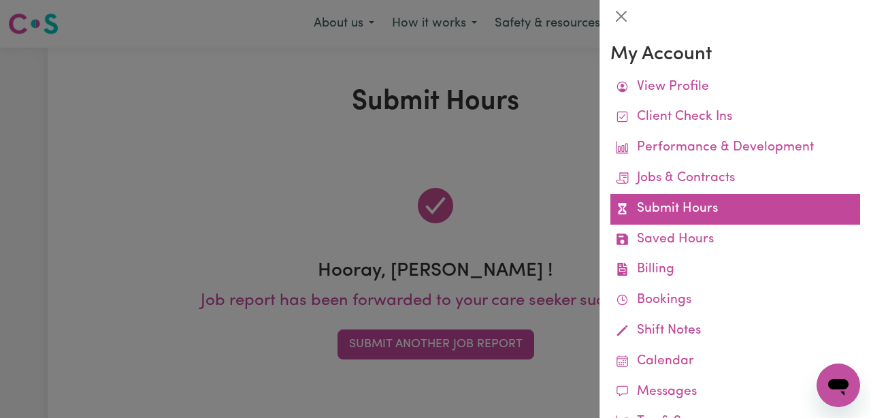
scroll to position [15, 0]
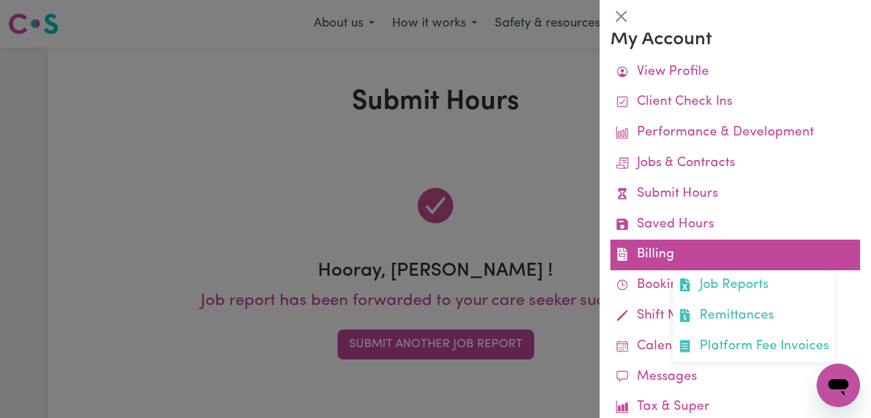
click at [699, 244] on link "Billing Job Reports Remittances Platform Fee Invoices" at bounding box center [736, 255] width 250 height 31
